Goal: Find specific page/section: Find specific page/section

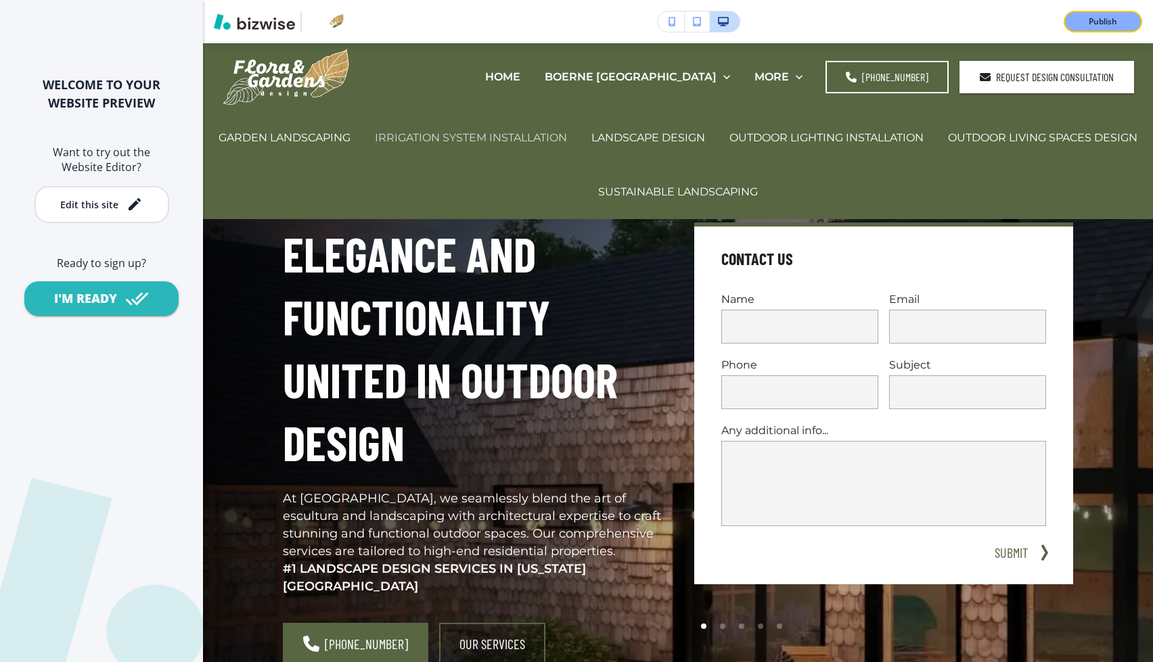
click at [567, 133] on p "IRRIGATION SYSTEM INSTALLATION" at bounding box center [471, 138] width 192 height 16
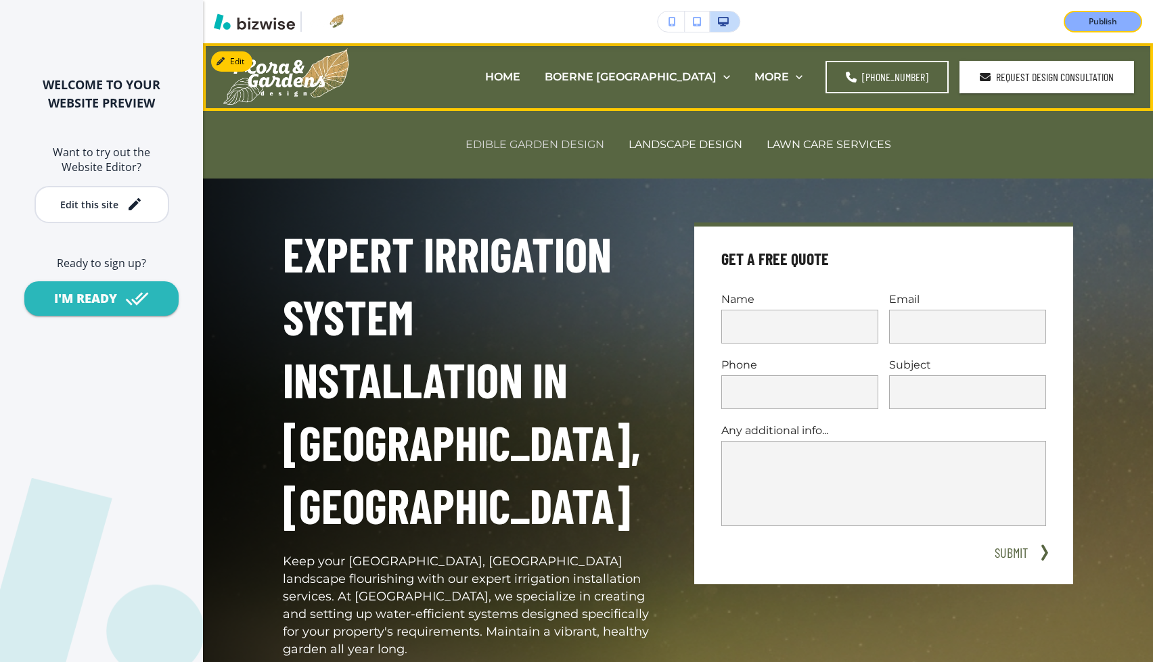
click at [565, 142] on p "EDIBLE GARDEN DESIGN" at bounding box center [534, 145] width 139 height 16
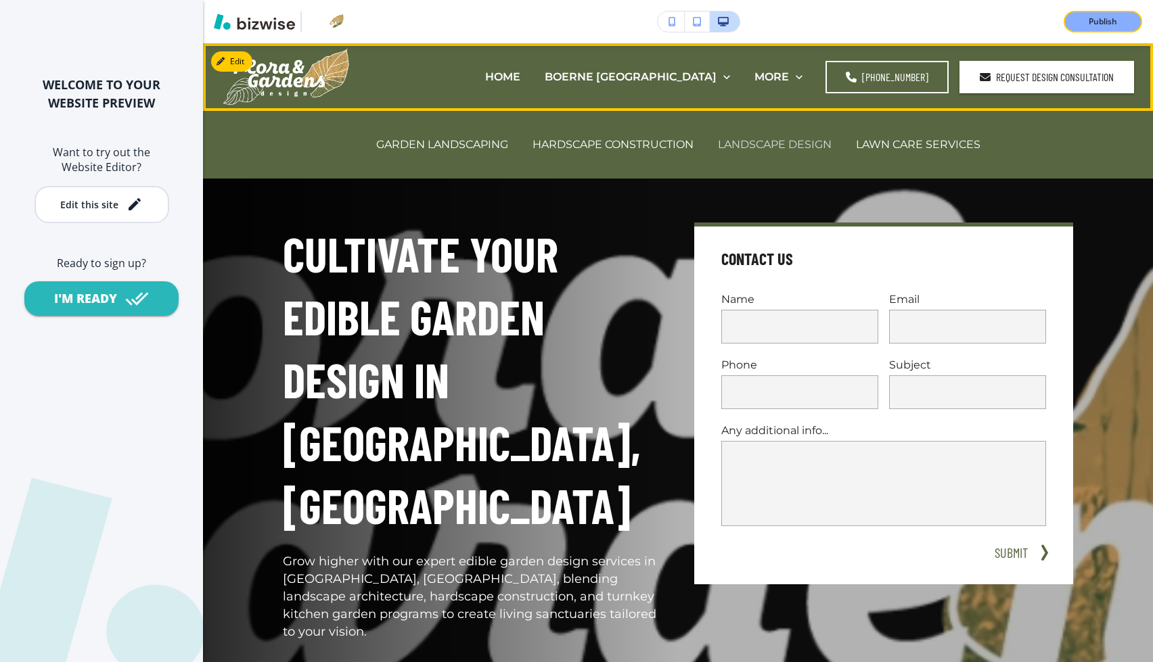
click at [733, 141] on p "LANDSCAPE DESIGN" at bounding box center [775, 145] width 114 height 16
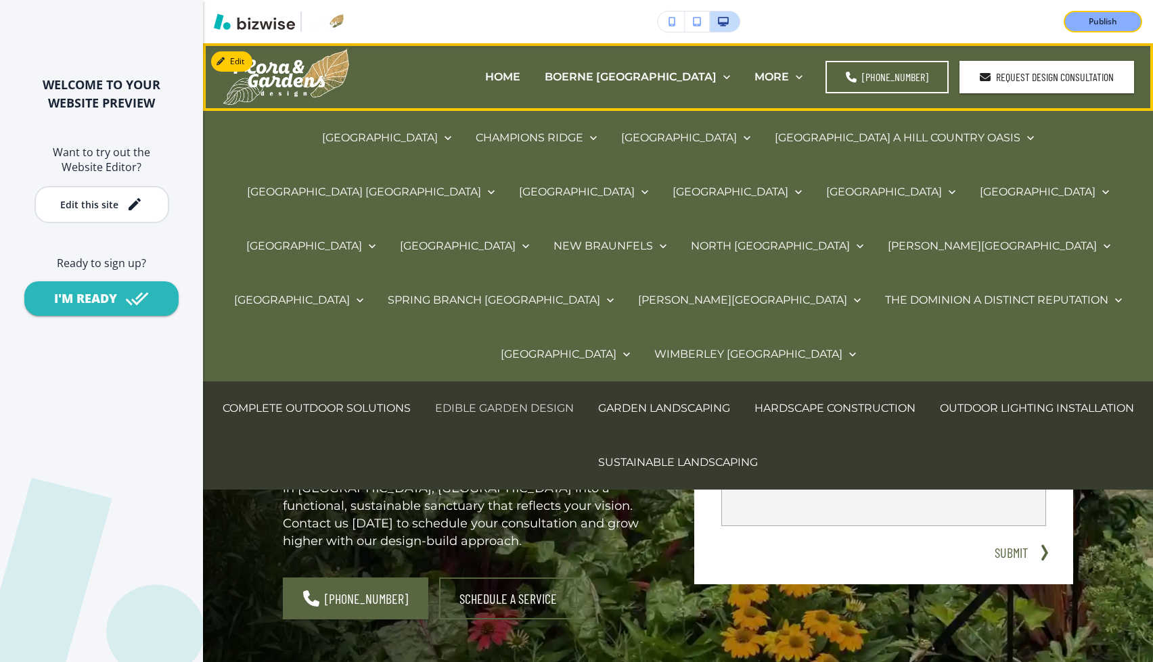
click at [562, 400] on p "EDIBLE GARDEN DESIGN" at bounding box center [504, 408] width 139 height 16
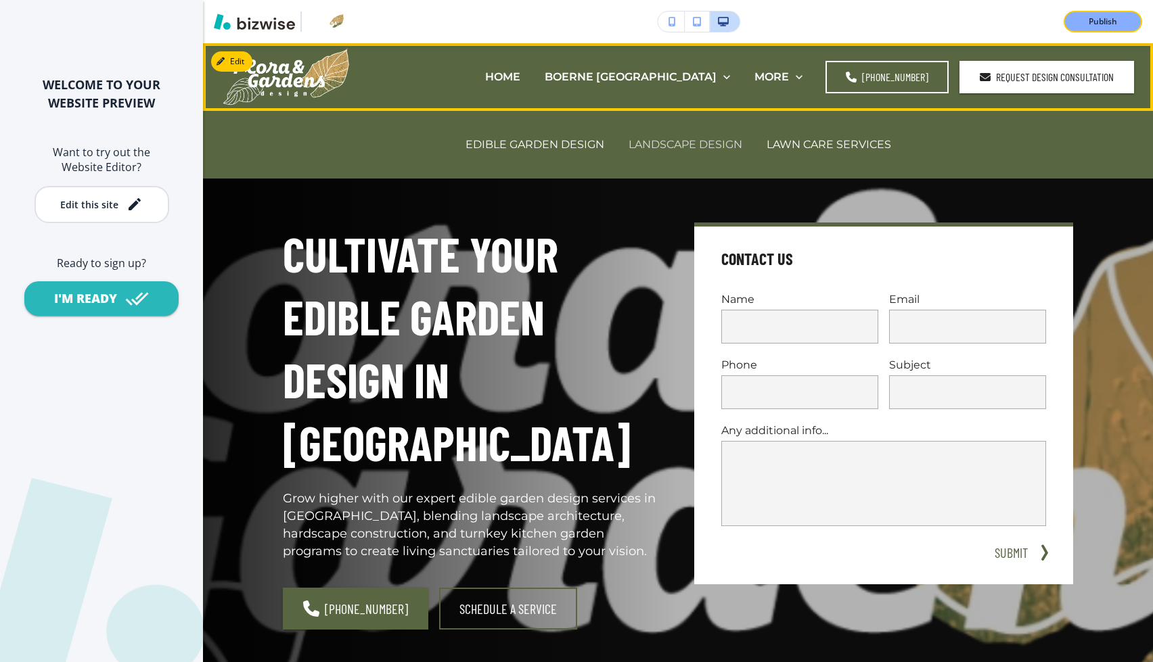
click at [649, 141] on p "LANDSCAPE DESIGN" at bounding box center [685, 145] width 114 height 16
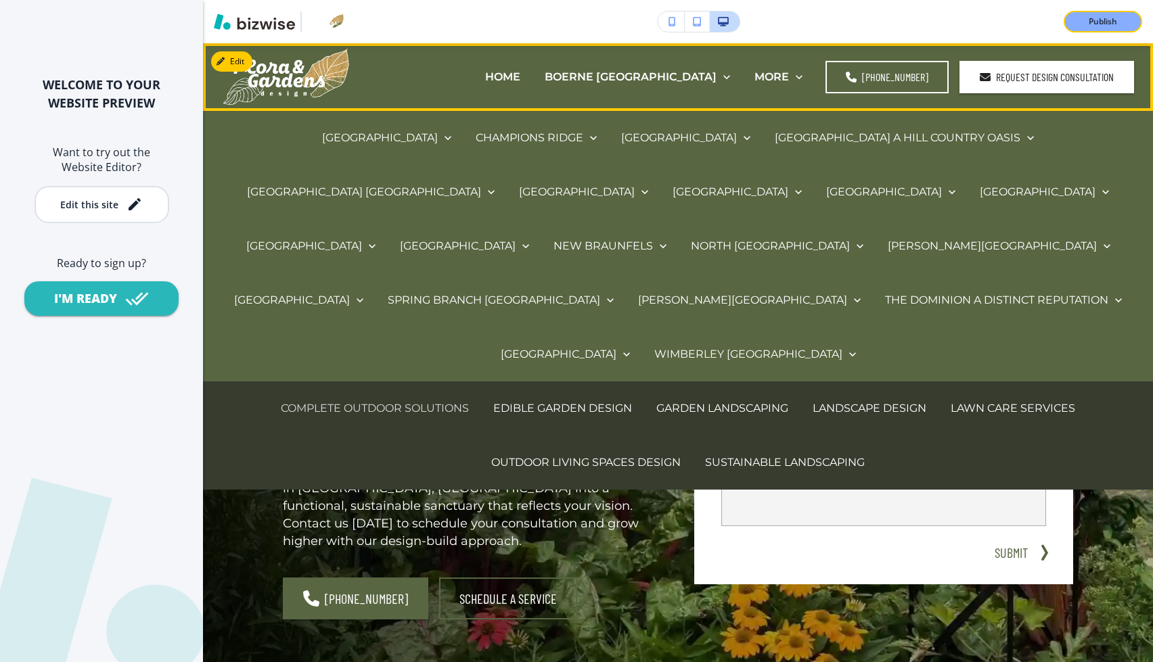
click at [453, 400] on p "COMPLETE OUTDOOR SOLUTIONS" at bounding box center [375, 408] width 188 height 16
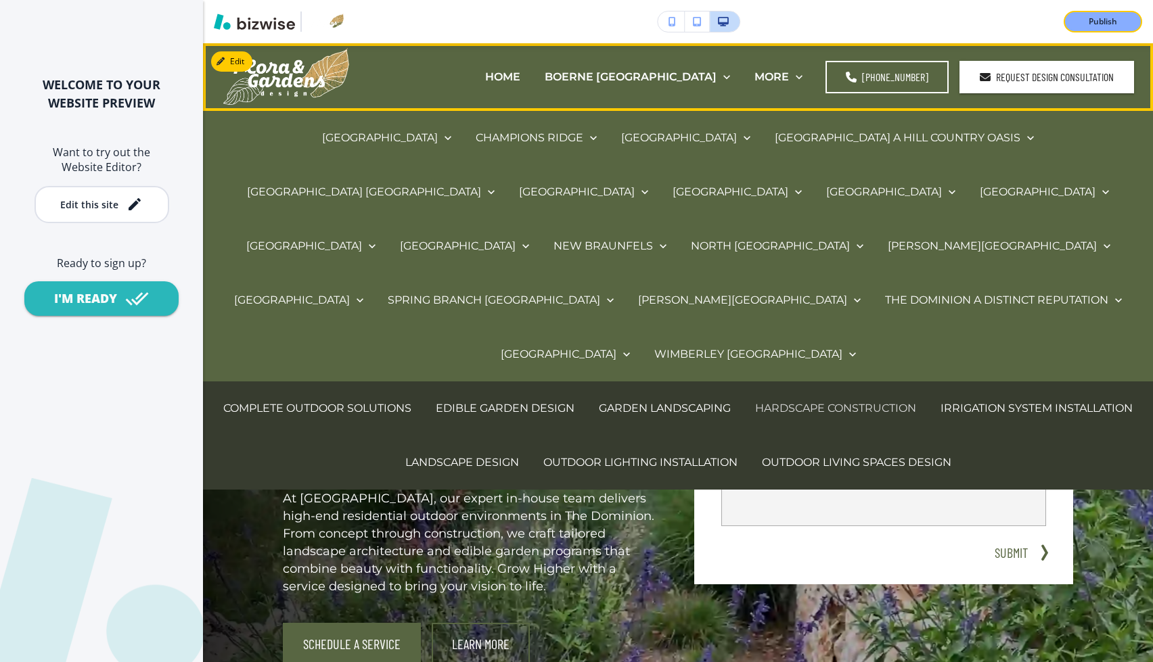
click at [865, 400] on p "HARDSCAPE CONSTRUCTION" at bounding box center [835, 408] width 161 height 16
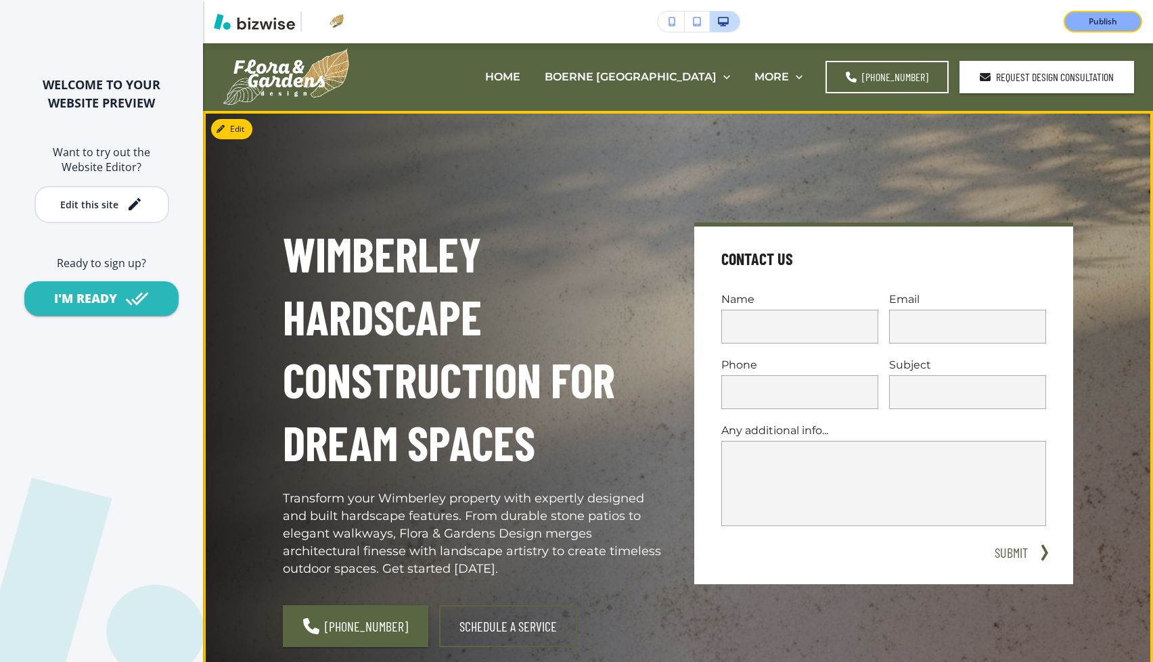
click at [624, 629] on div "[PHONE_NUMBER] Schedule a Service" at bounding box center [472, 626] width 379 height 42
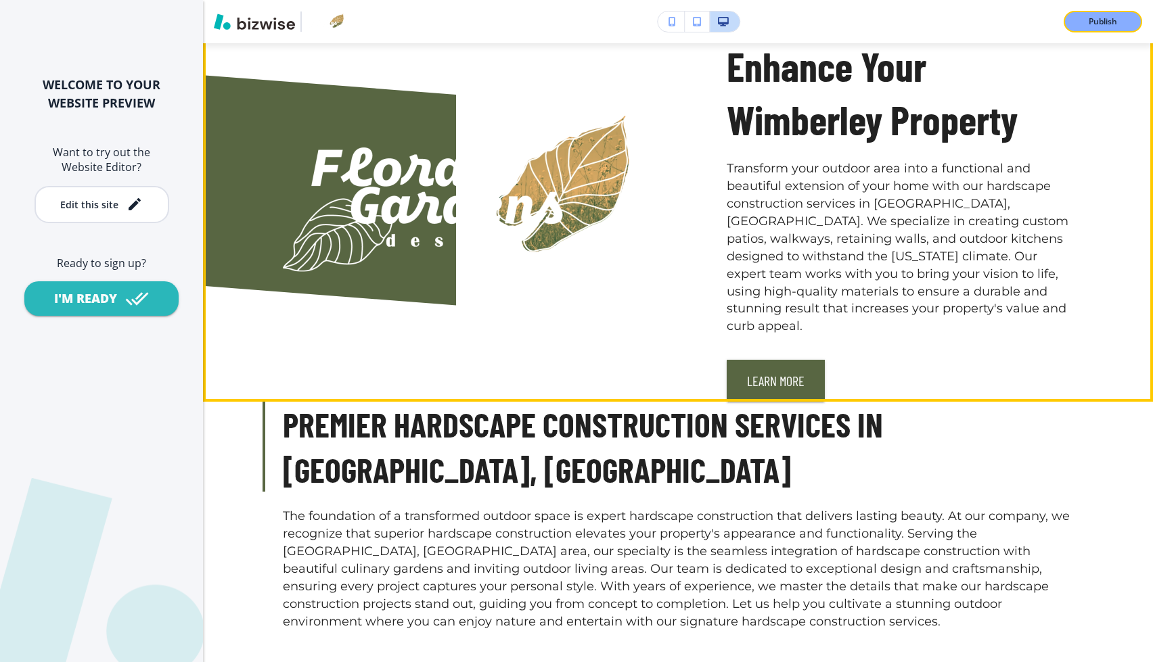
scroll to position [1554, 0]
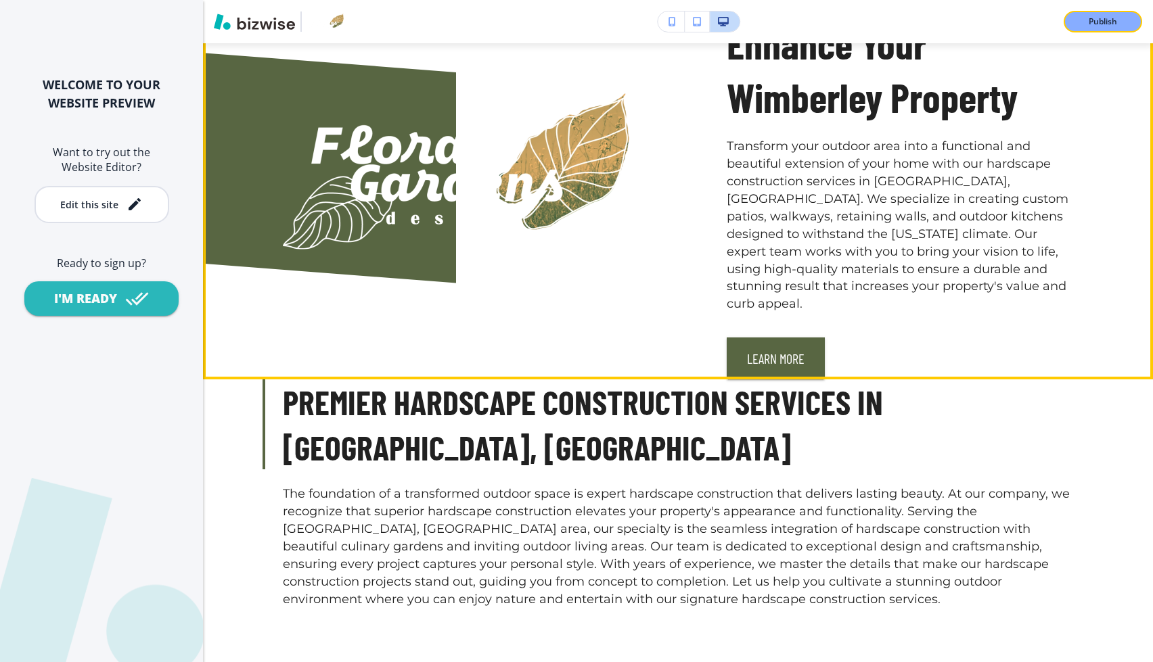
click at [501, 212] on div at bounding box center [407, 139] width 444 height 482
